Goal: Task Accomplishment & Management: Complete application form

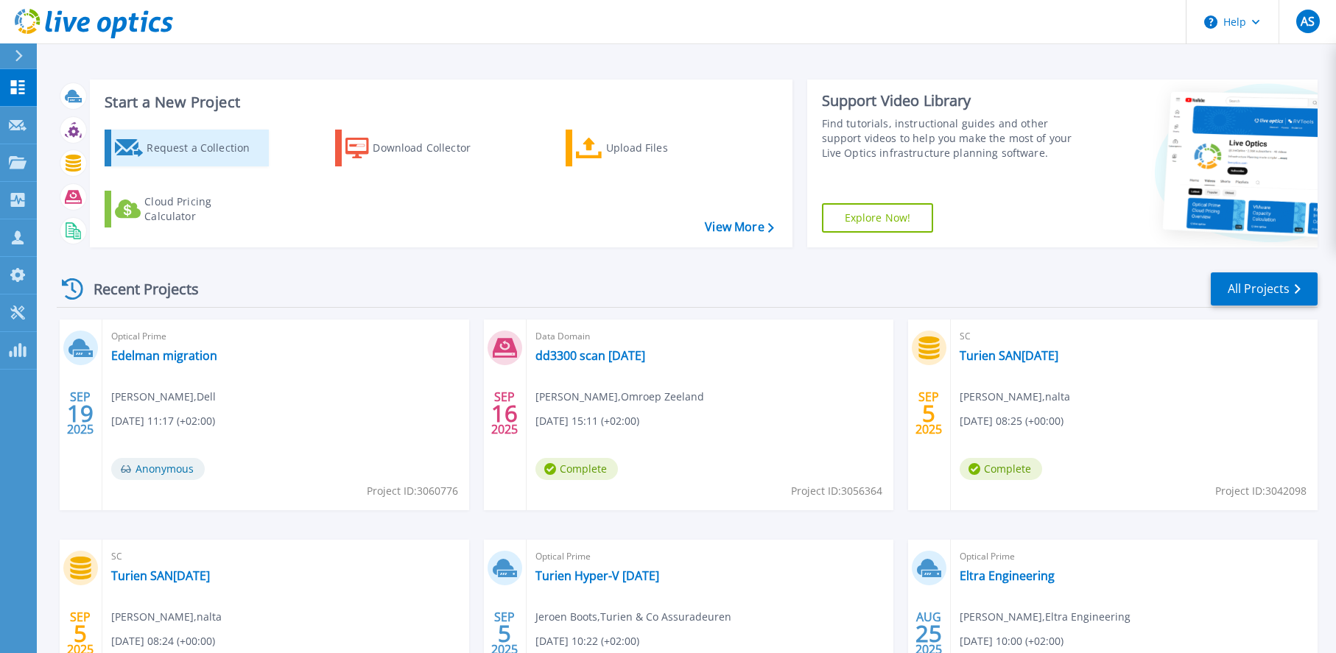
click at [217, 155] on div "Request a Collection" at bounding box center [206, 147] width 118 height 29
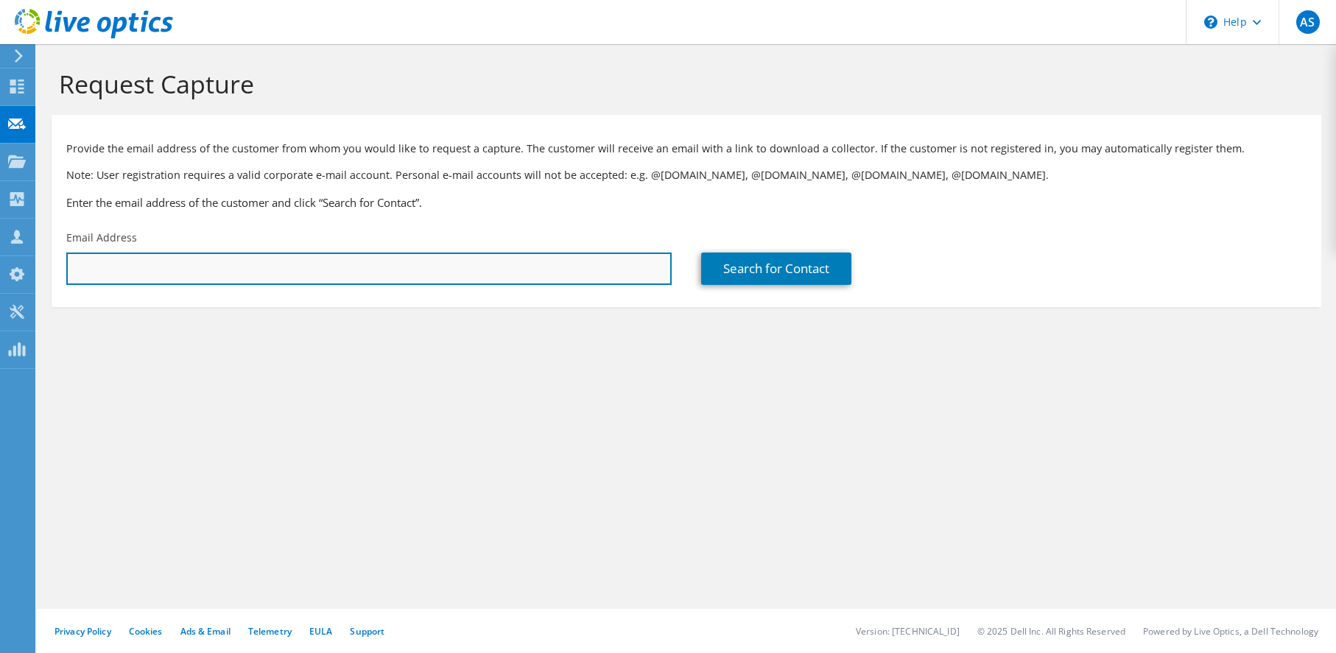
click at [169, 267] on input "text" at bounding box center [368, 269] width 605 height 32
drag, startPoint x: 245, startPoint y: 269, endPoint x: -35, endPoint y: 269, distance: 280.6
click at [0, 269] on html "AS Partner Team Member Alexander Stols Alexander.Stols@nalta.eu nalta My Profil…" at bounding box center [668, 326] width 1336 height 653
paste input "klok@jrshipping.com"
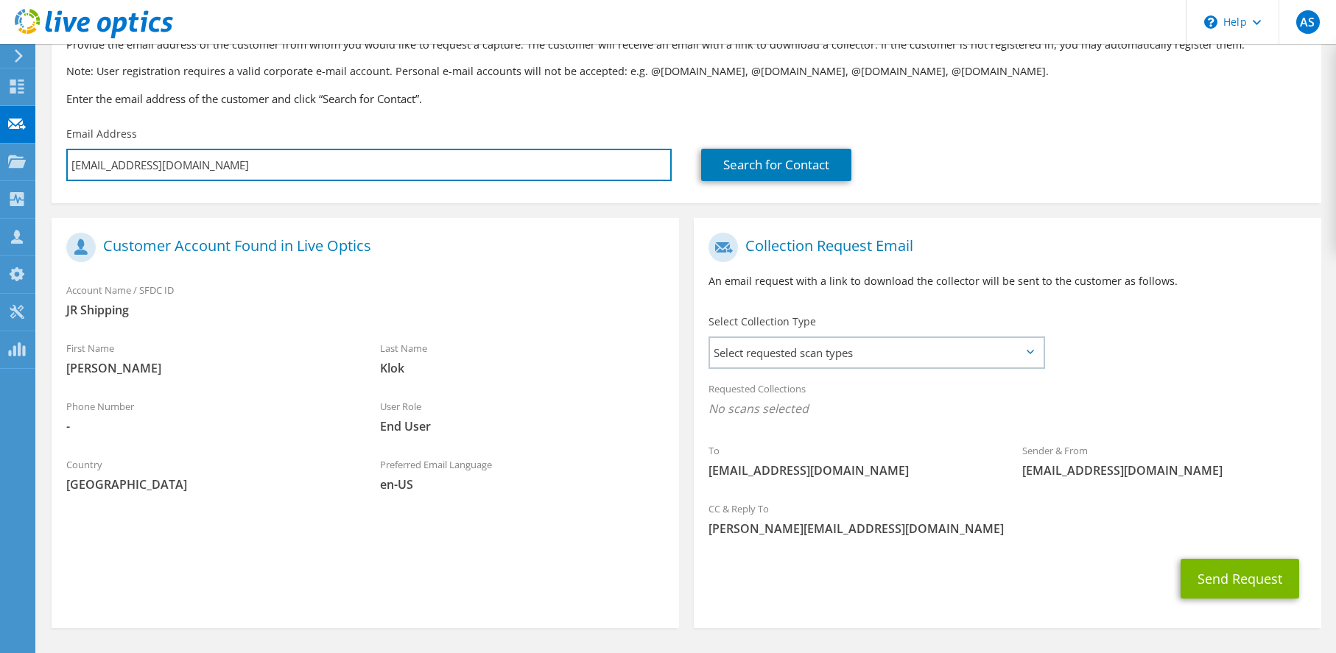
scroll to position [147, 0]
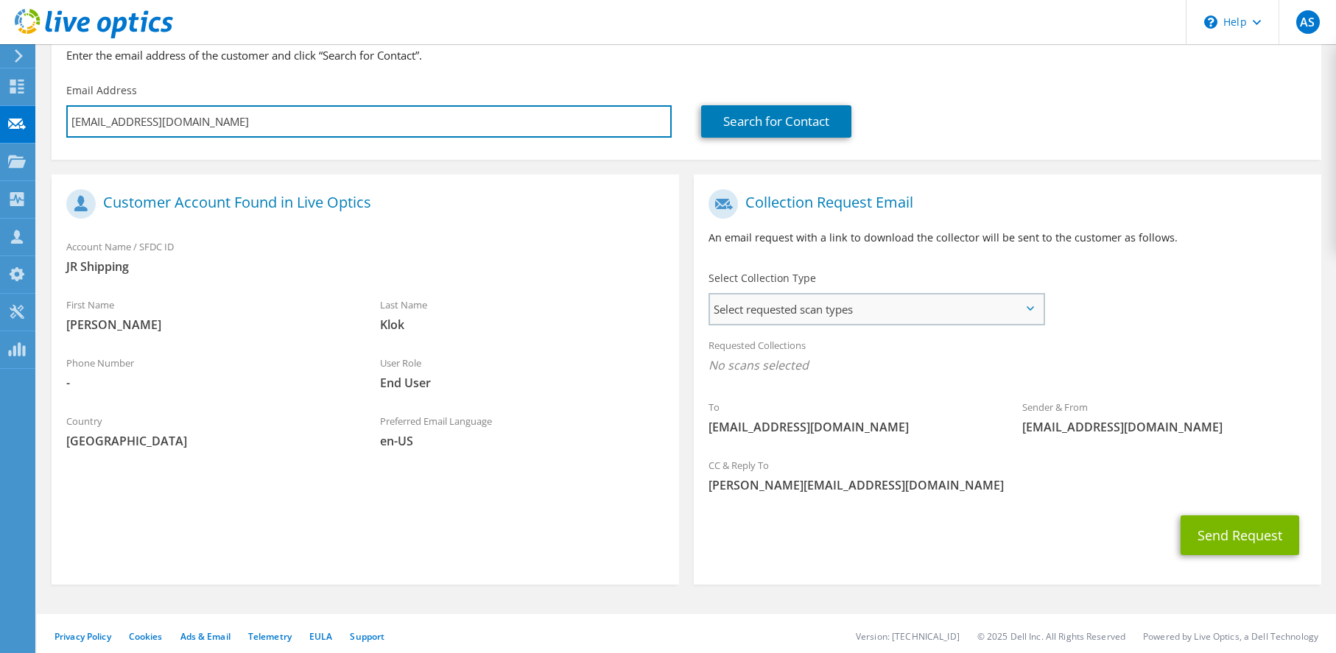
type input "fklok@jrshipping.com"
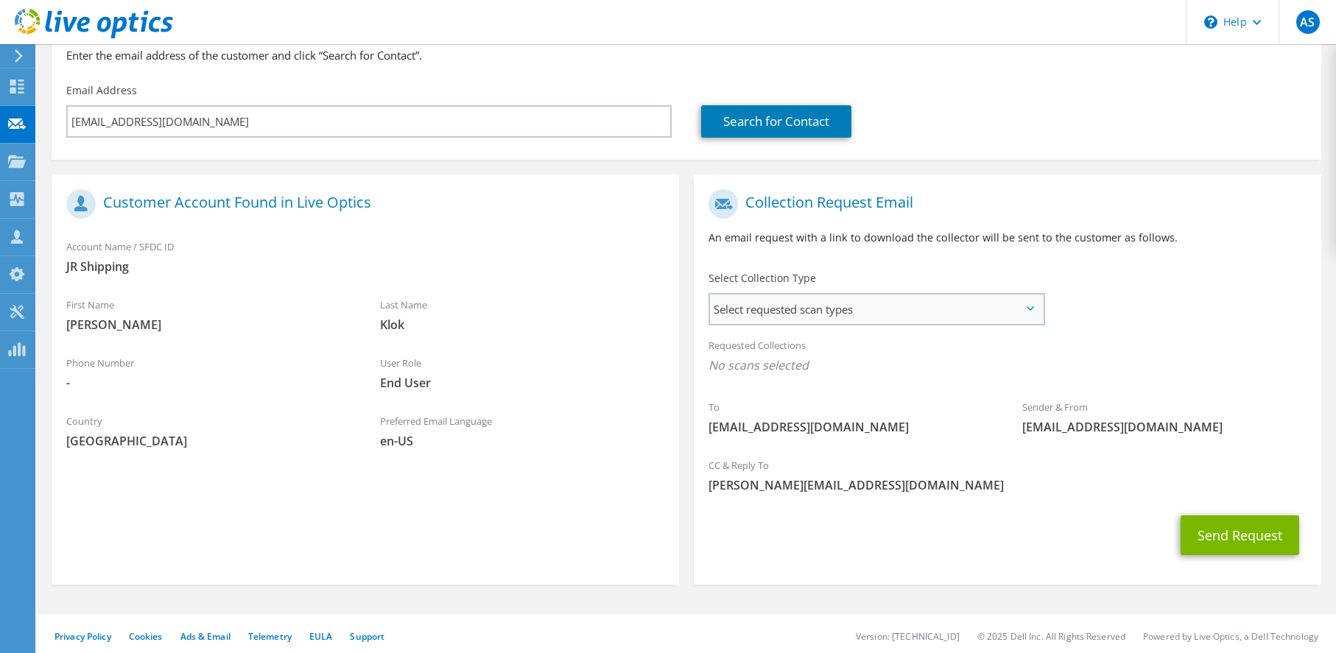
click at [825, 305] on span "Select requested scan types" at bounding box center [876, 309] width 333 height 29
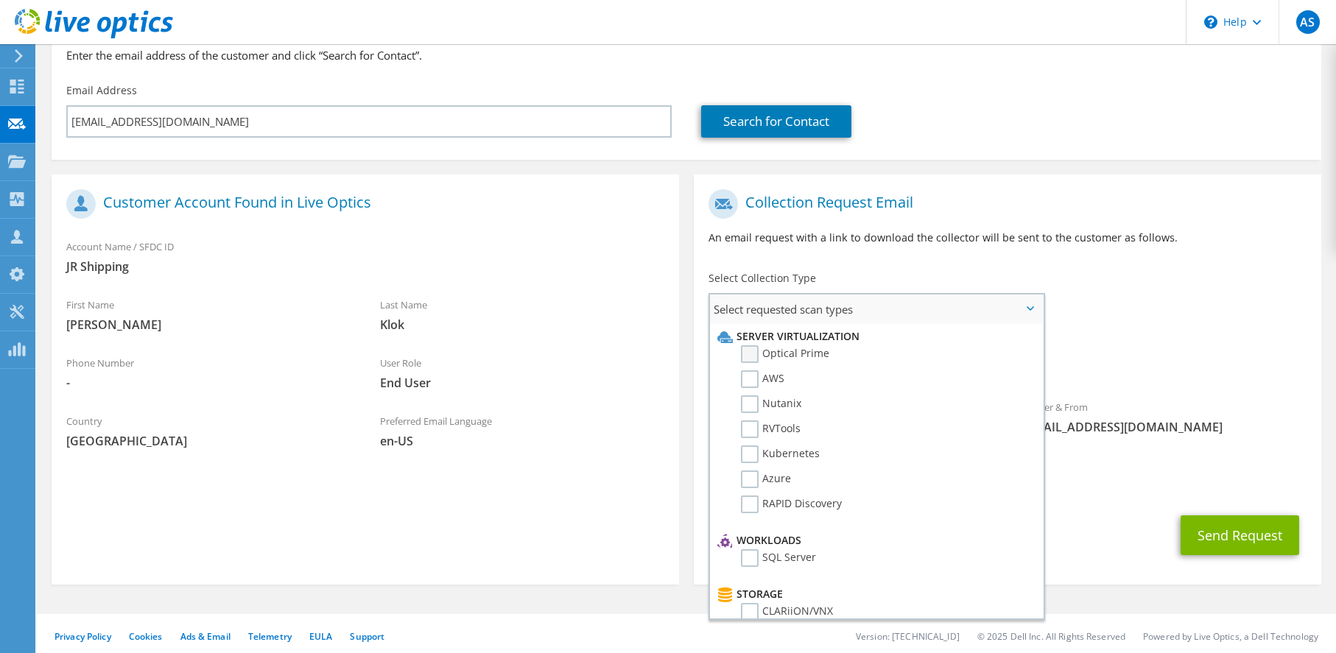
click at [749, 346] on label "Optical Prime" at bounding box center [785, 354] width 88 height 18
click at [0, 0] on input "Optical Prime" at bounding box center [0, 0] width 0 height 0
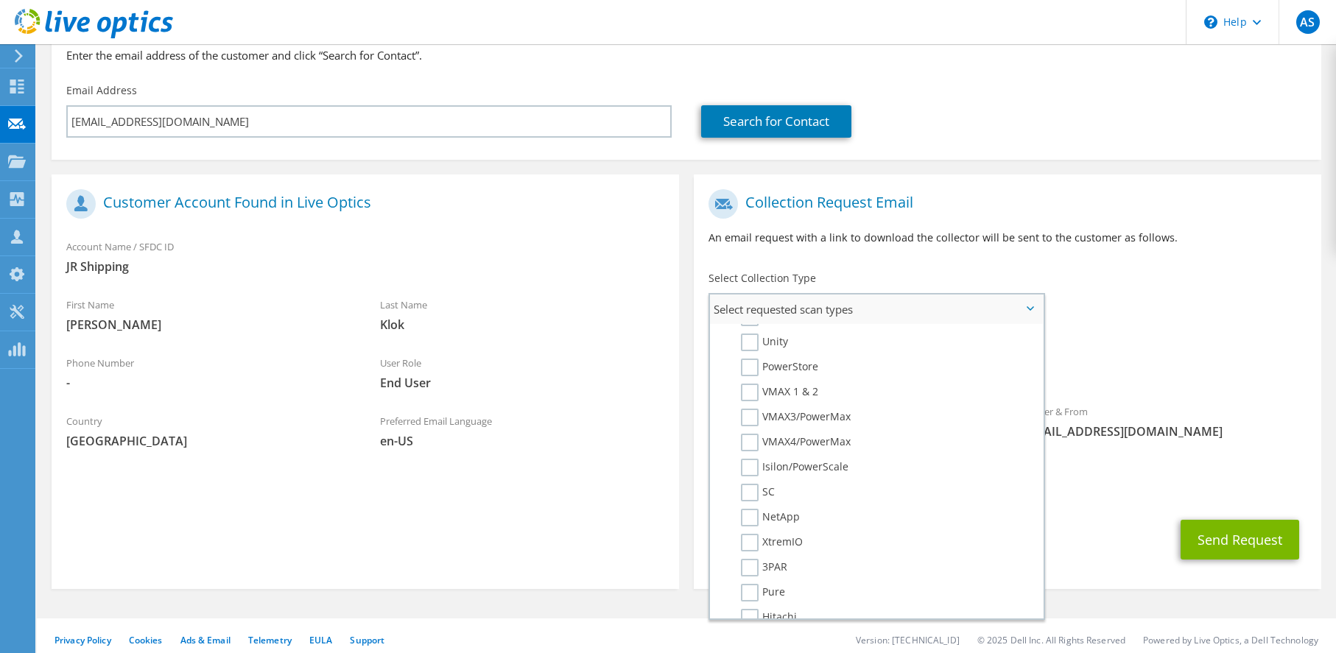
scroll to position [368, 0]
click at [750, 415] on label "SC" at bounding box center [758, 419] width 34 height 18
click at [0, 0] on input "SC" at bounding box center [0, 0] width 0 height 0
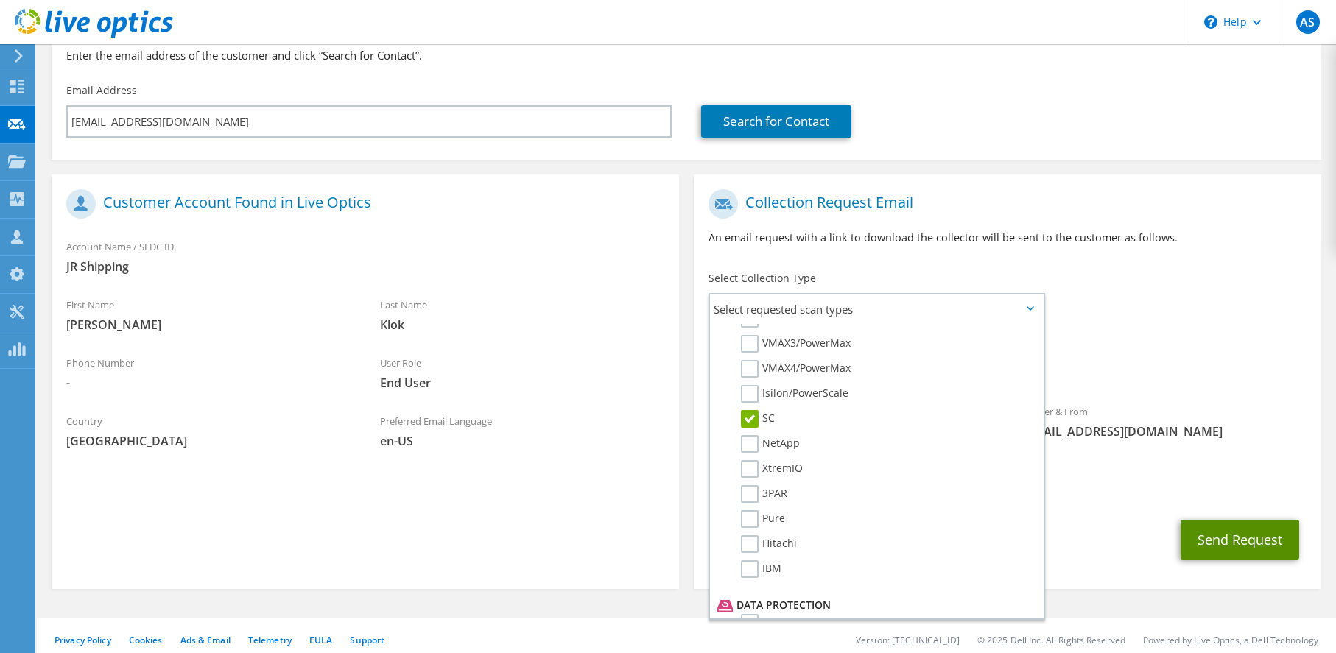
click at [1246, 539] on button "Send Request" at bounding box center [1240, 540] width 119 height 40
